Goal: Book appointment/travel/reservation

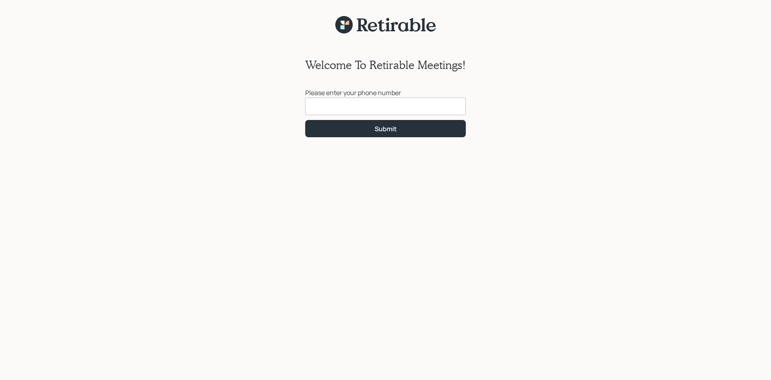
click at [323, 107] on input at bounding box center [385, 107] width 161 height 18
type input "[PHONE_NUMBER]"
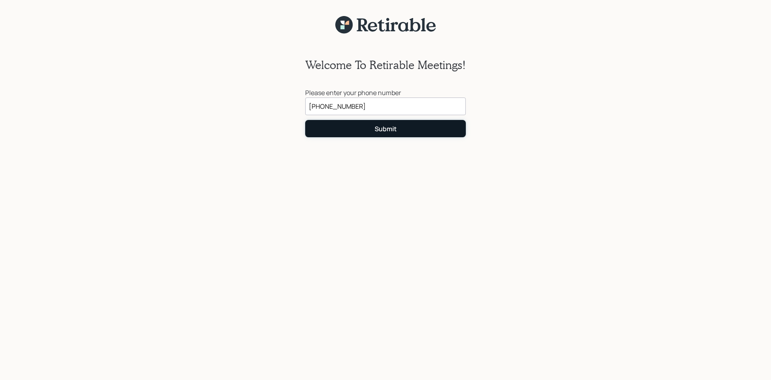
click at [395, 128] on div "Submit" at bounding box center [386, 129] width 22 height 9
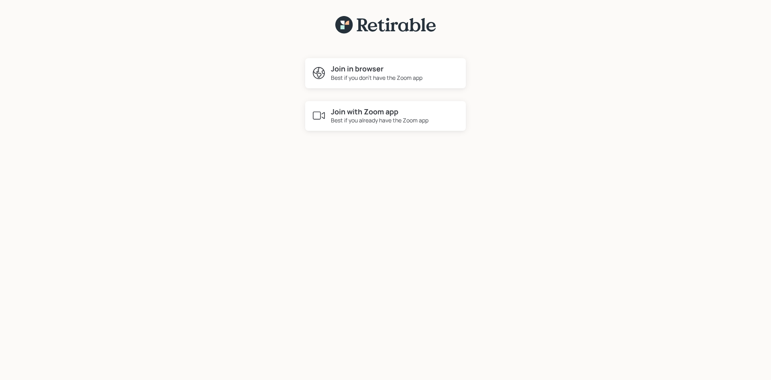
click at [366, 115] on h4 "Join with Zoom app" at bounding box center [380, 112] width 98 height 9
